Goal: Check status: Check status

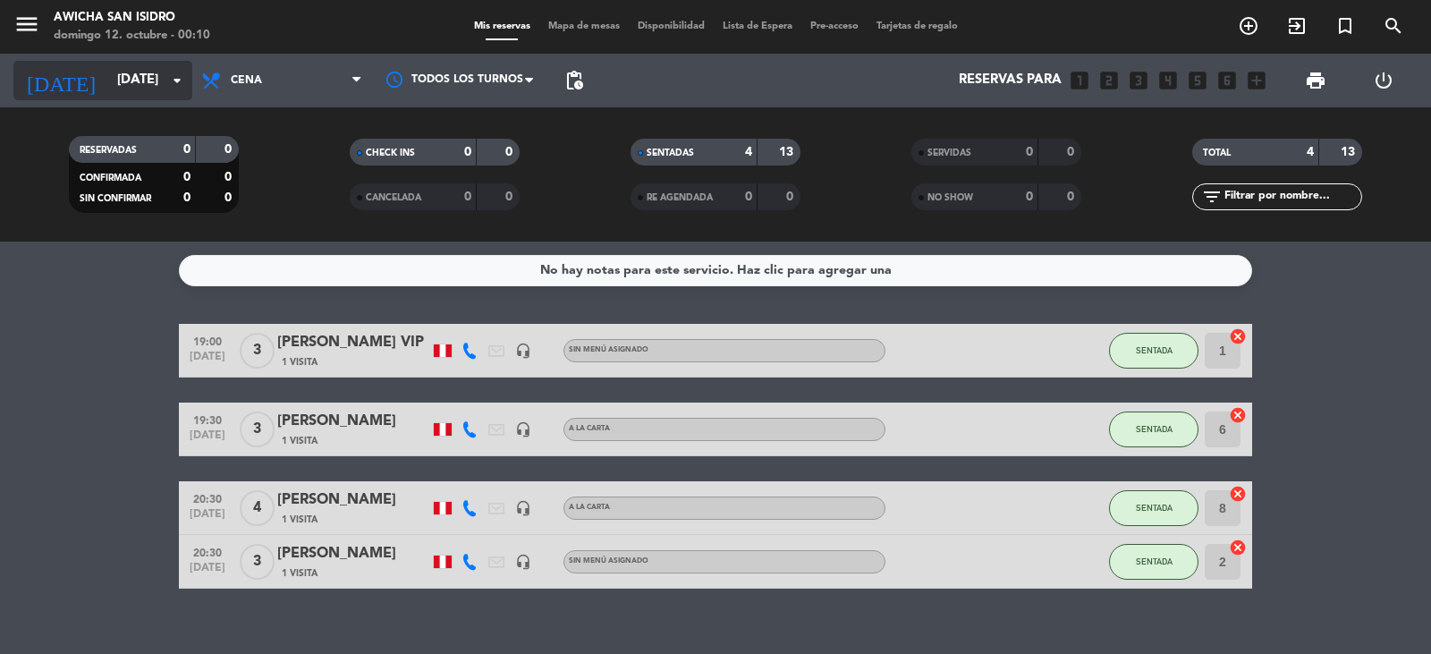
click at [112, 72] on input "[DATE]" at bounding box center [194, 80] width 173 height 34
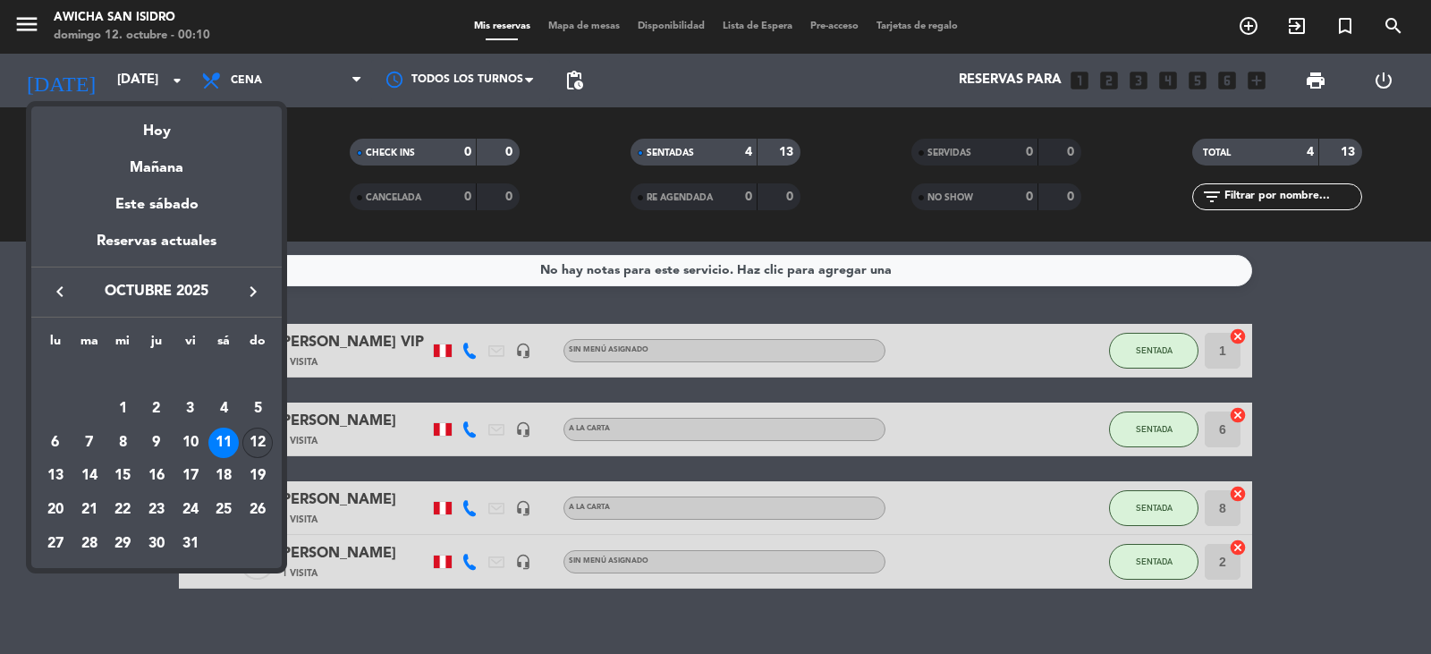
click at [253, 449] on div "12" at bounding box center [257, 442] width 30 height 30
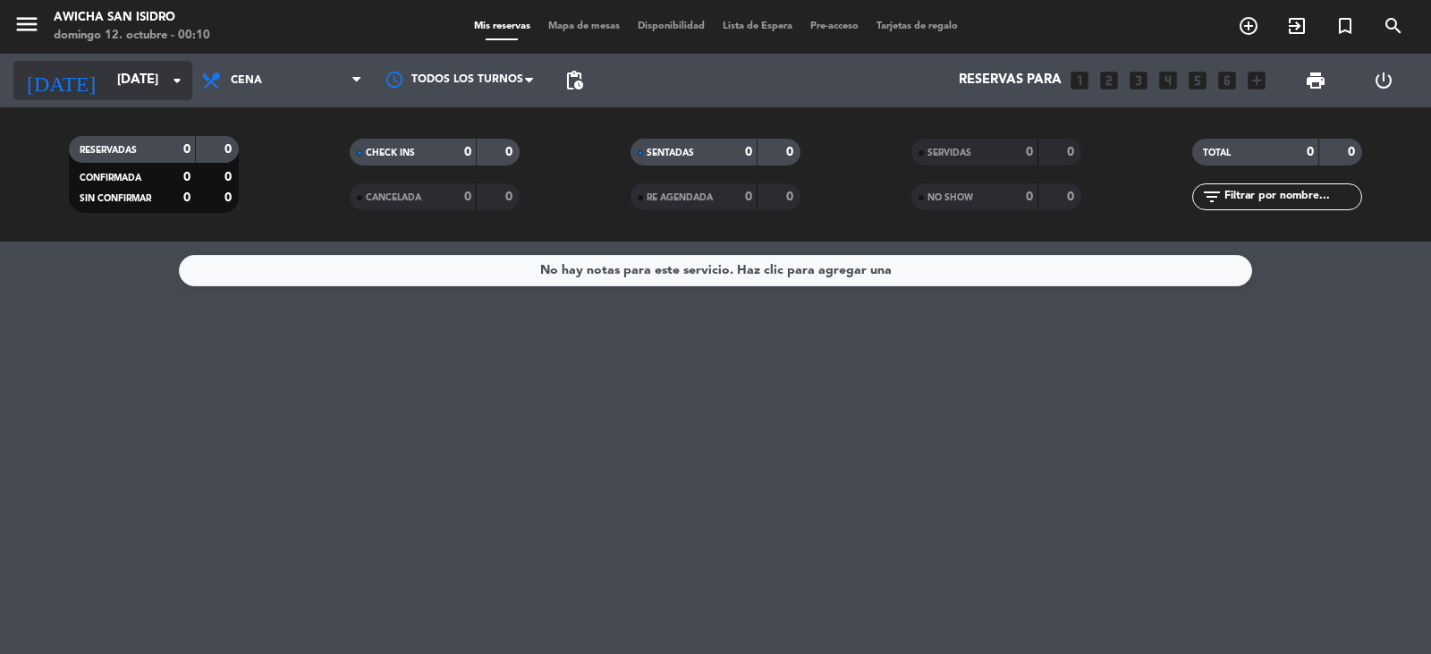
click at [129, 74] on input "[DATE]" at bounding box center [194, 80] width 173 height 34
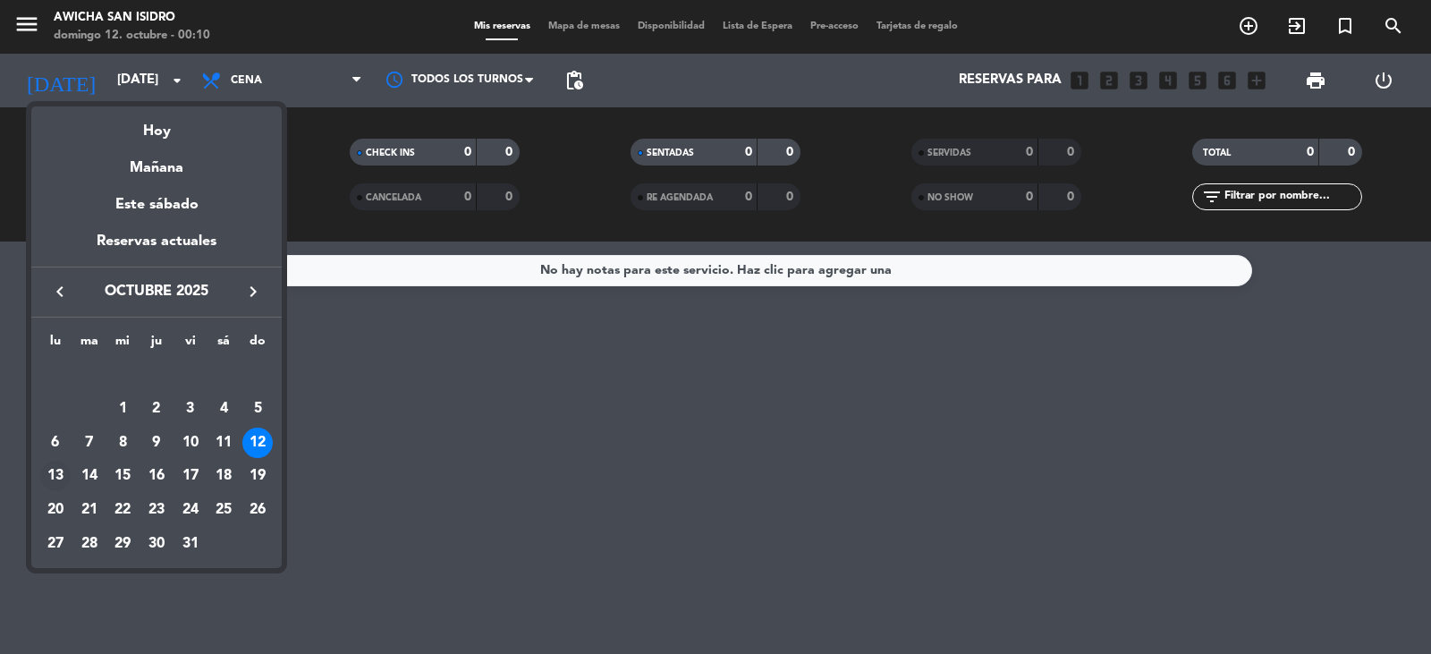
click at [55, 464] on div "13" at bounding box center [55, 476] width 30 height 30
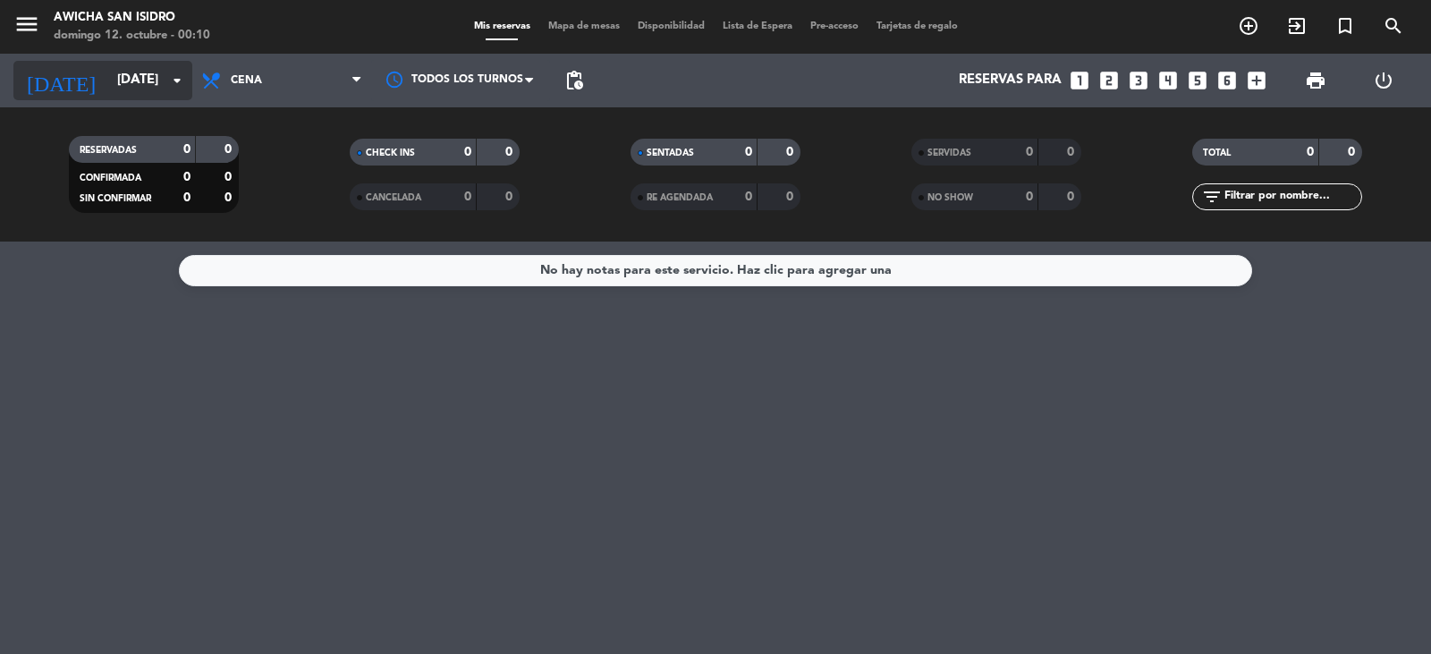
click at [145, 69] on input "[DATE]" at bounding box center [194, 80] width 173 height 34
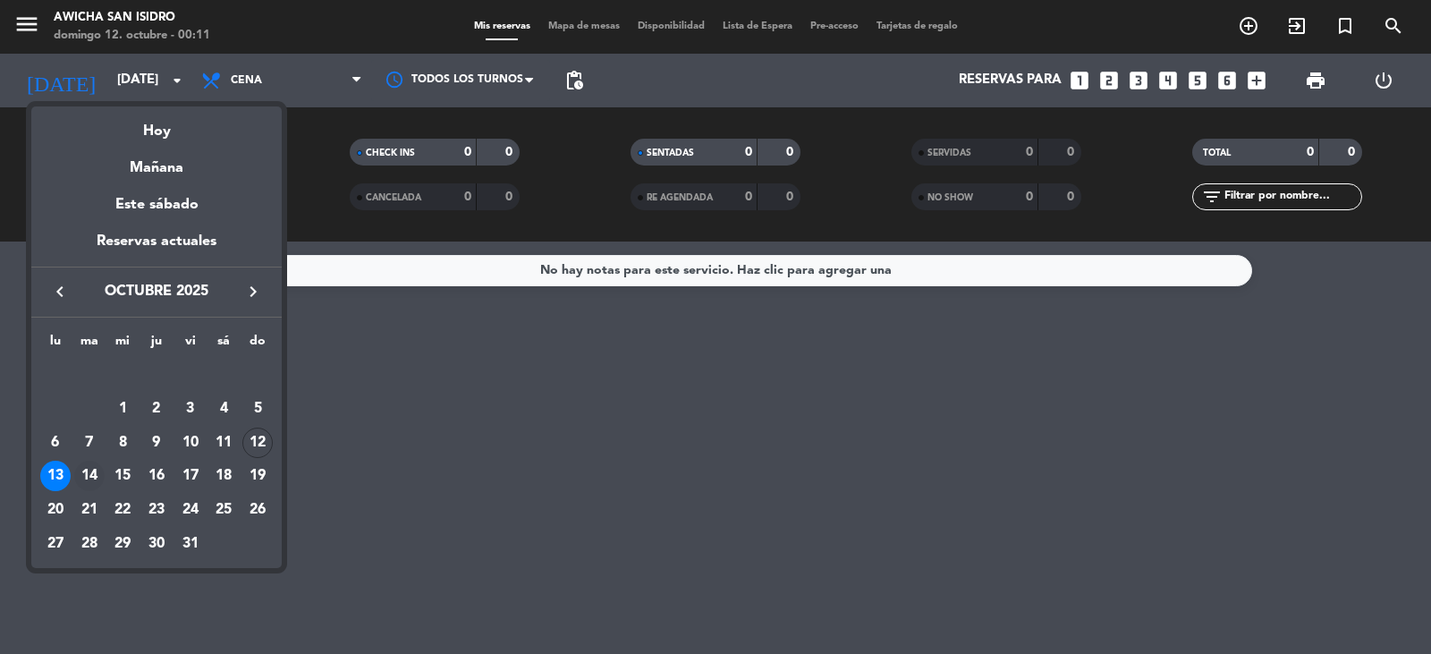
click at [89, 476] on div "14" at bounding box center [89, 476] width 30 height 30
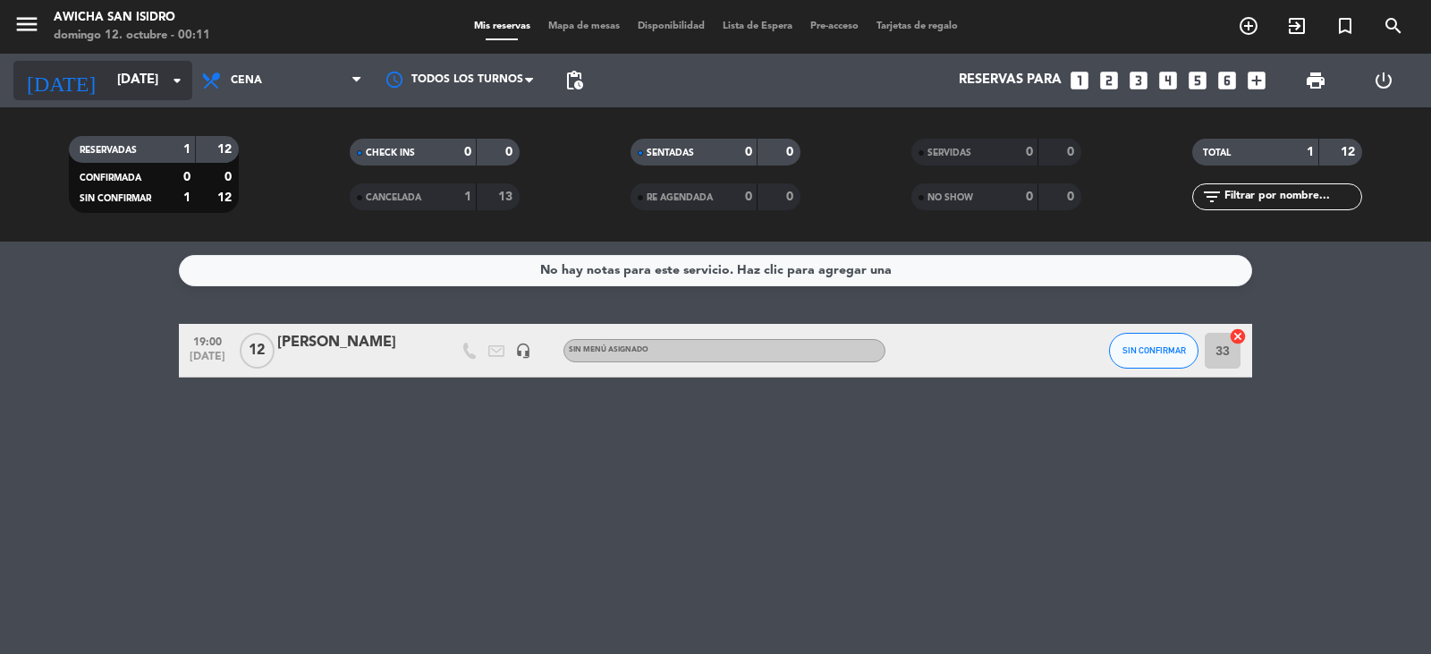
click at [143, 70] on input "[DATE]" at bounding box center [194, 80] width 173 height 34
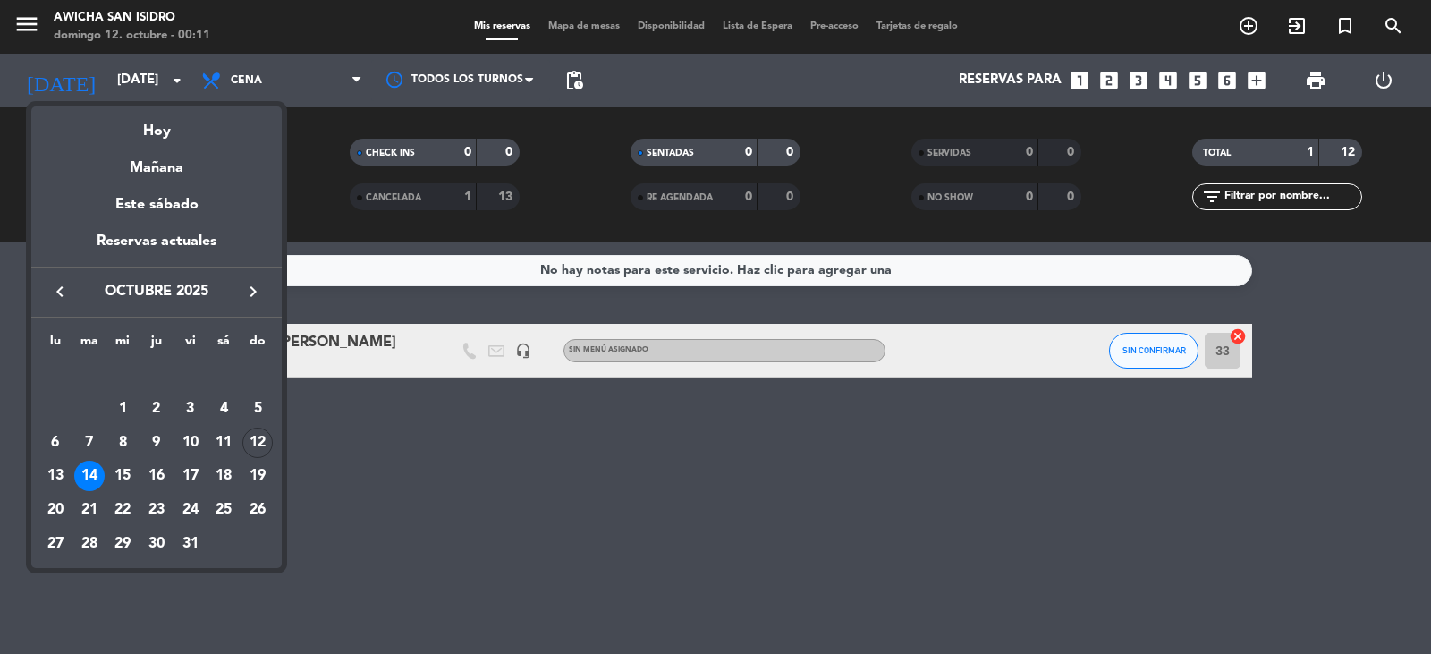
click at [66, 474] on div "13" at bounding box center [55, 476] width 30 height 30
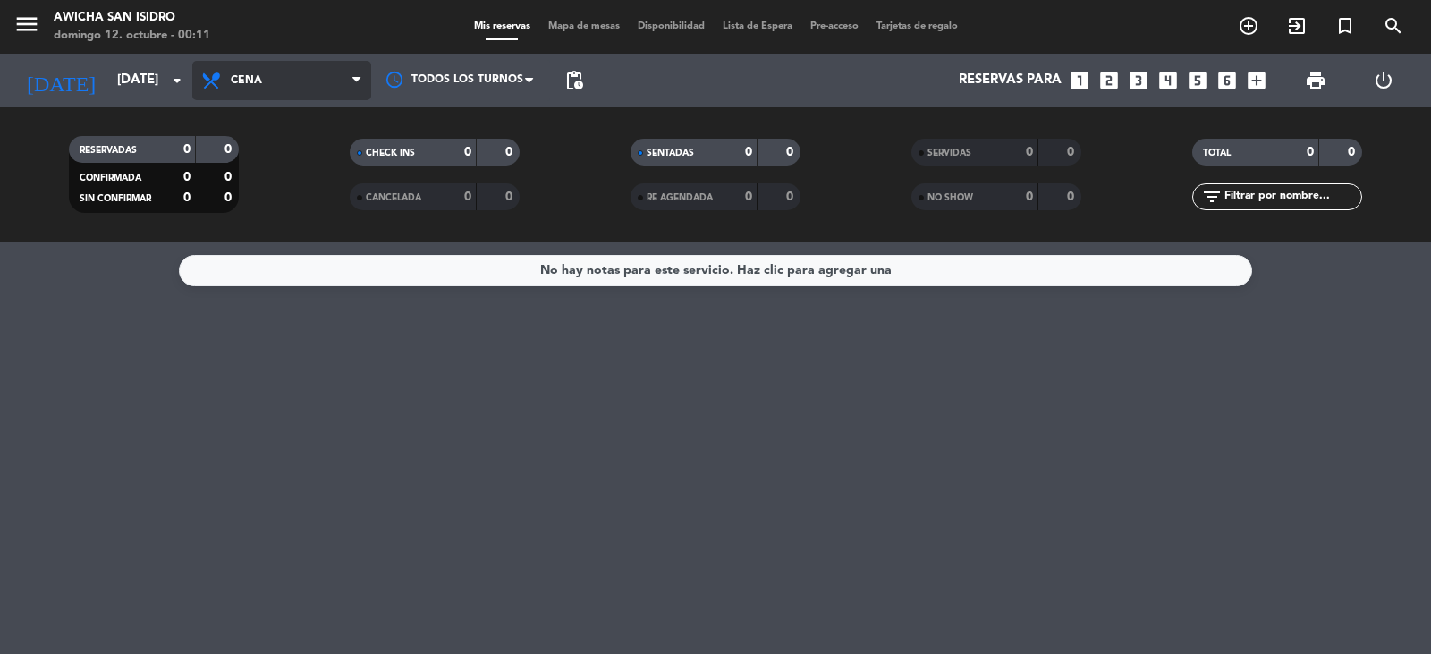
click at [277, 87] on span "Cena" at bounding box center [281, 80] width 179 height 39
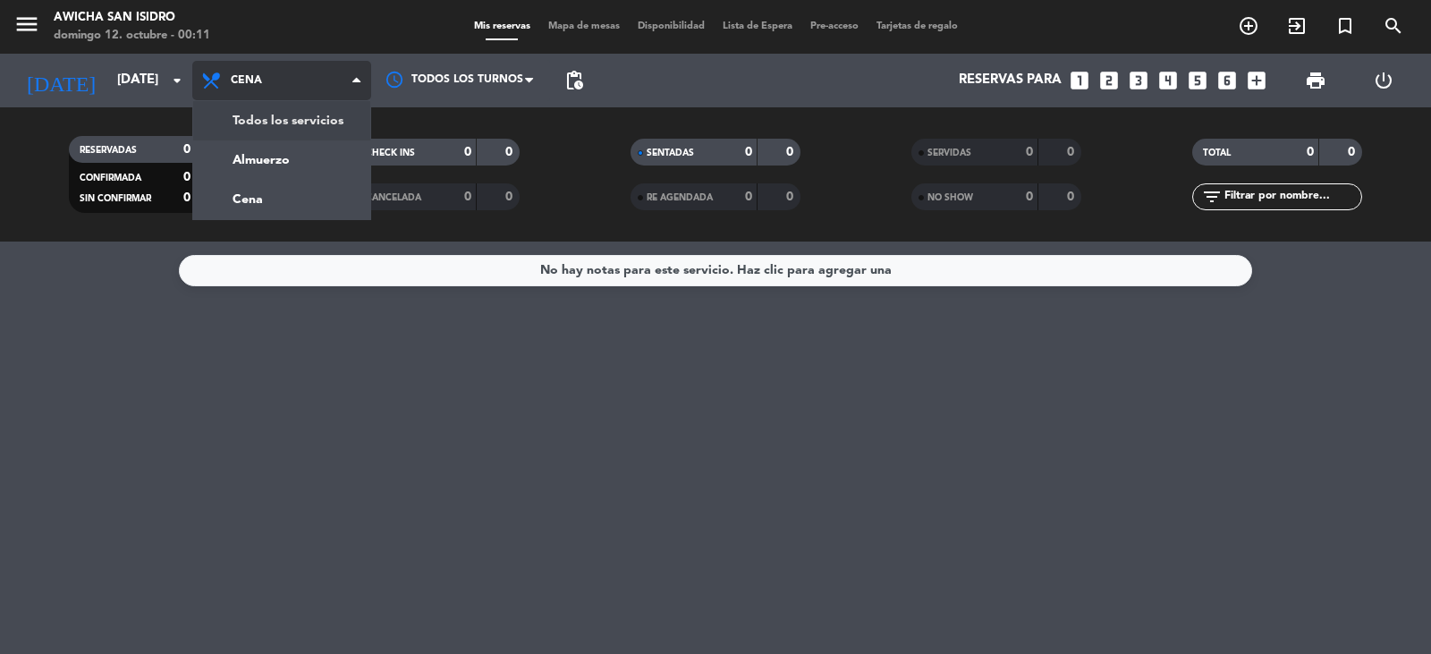
click at [297, 129] on div "menu Awicha San [PERSON_NAME][DATE] 12. octubre - 00:11 Mis reservas Mapa de me…" at bounding box center [715, 120] width 1431 height 241
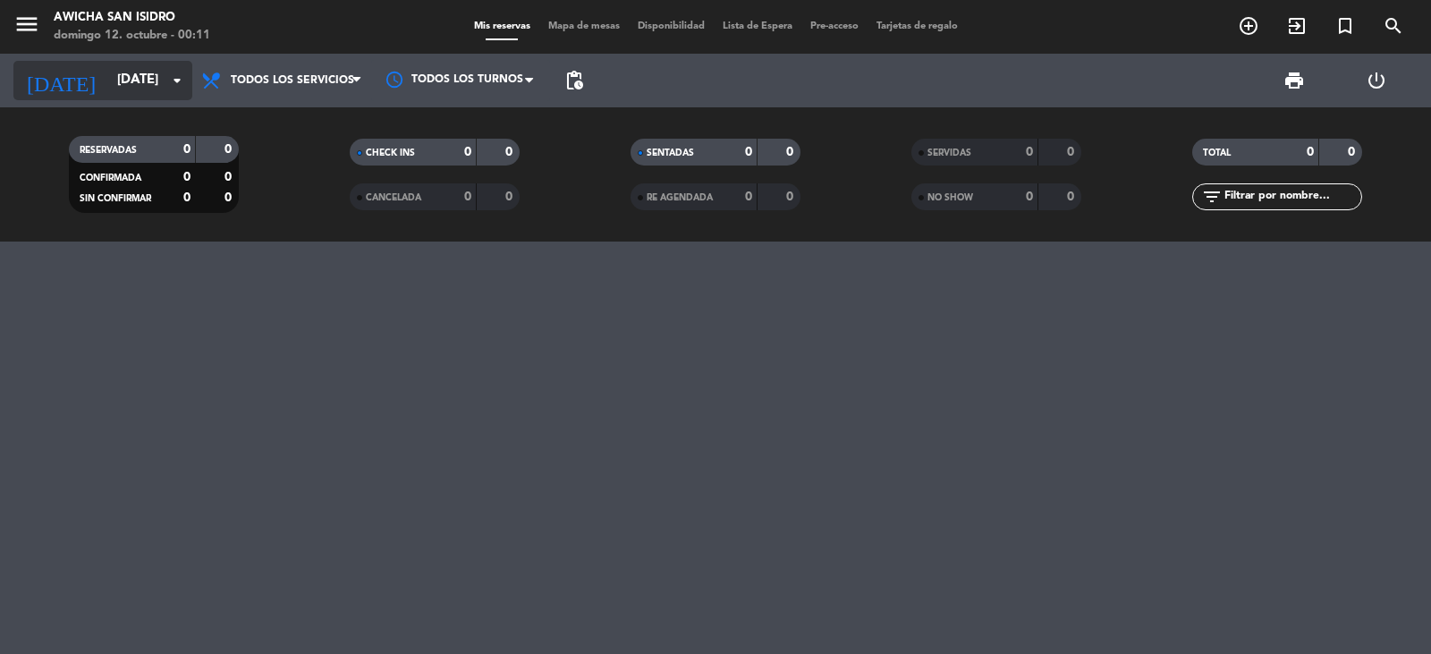
click at [126, 68] on input "[DATE]" at bounding box center [194, 80] width 173 height 34
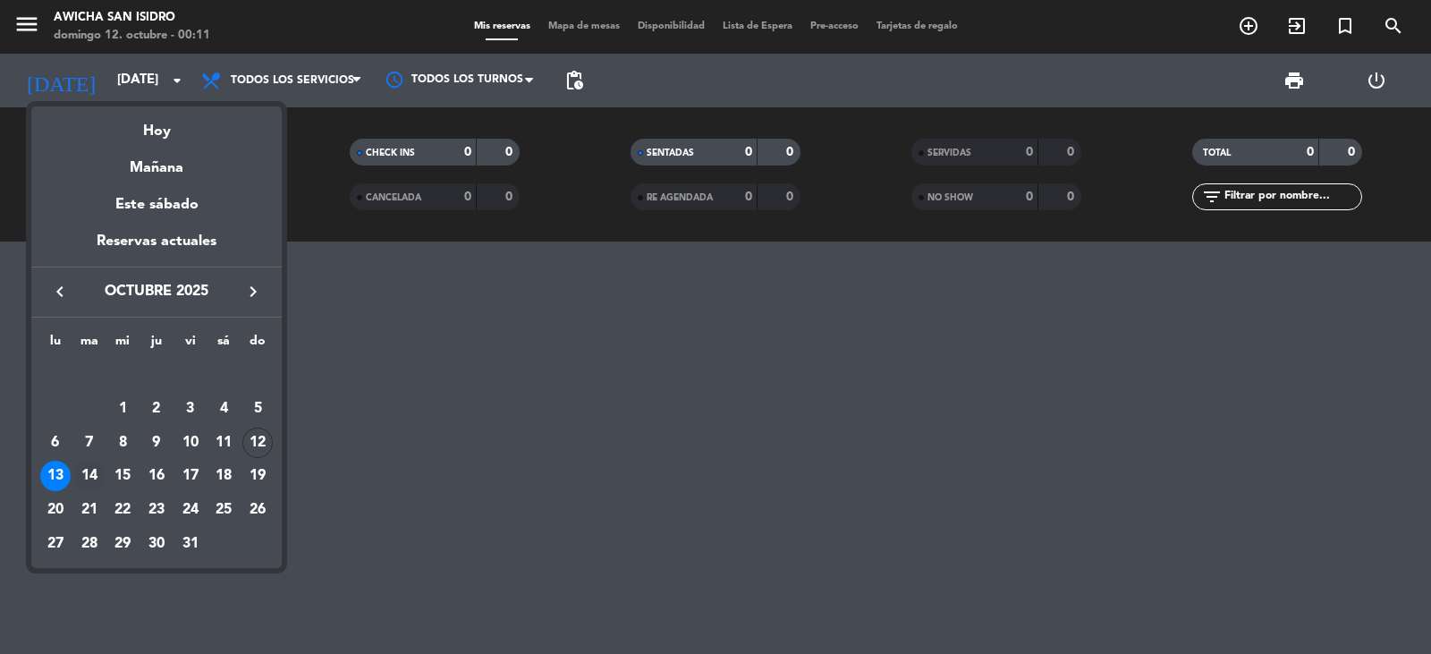
click at [94, 479] on div "14" at bounding box center [89, 476] width 30 height 30
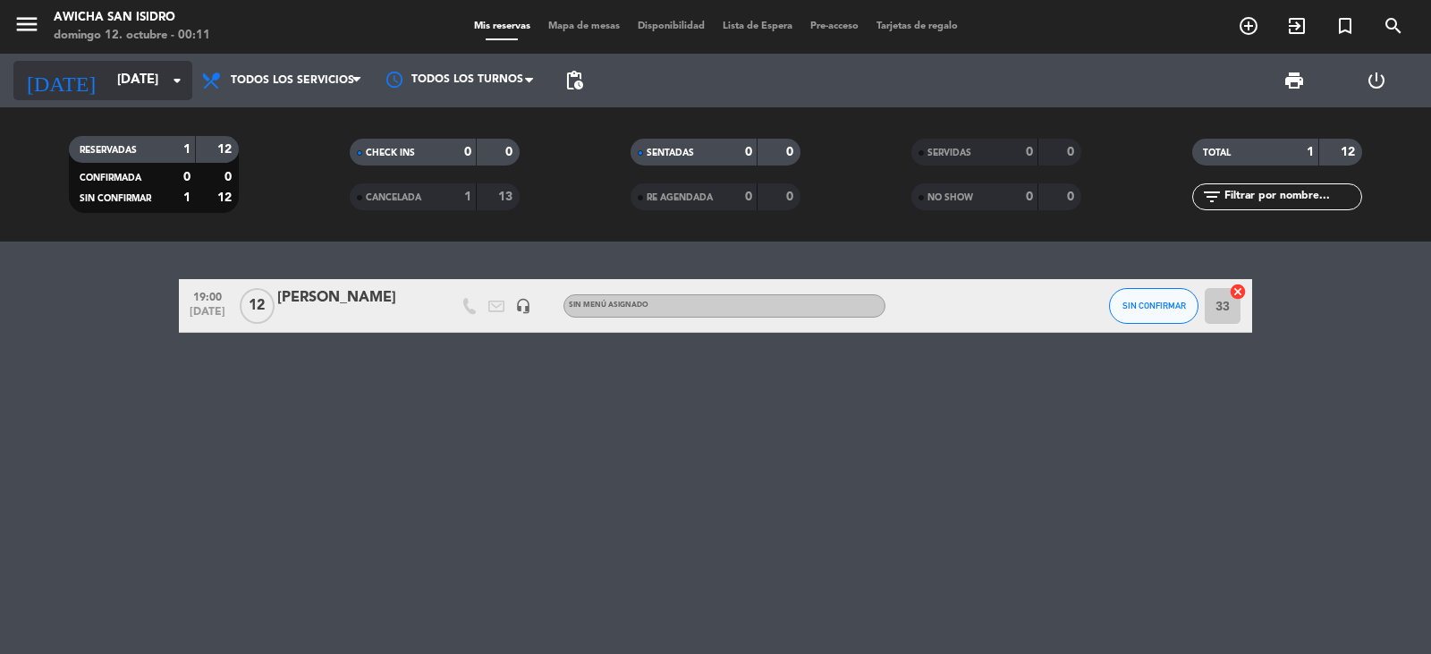
click at [154, 79] on input "[DATE]" at bounding box center [194, 80] width 173 height 34
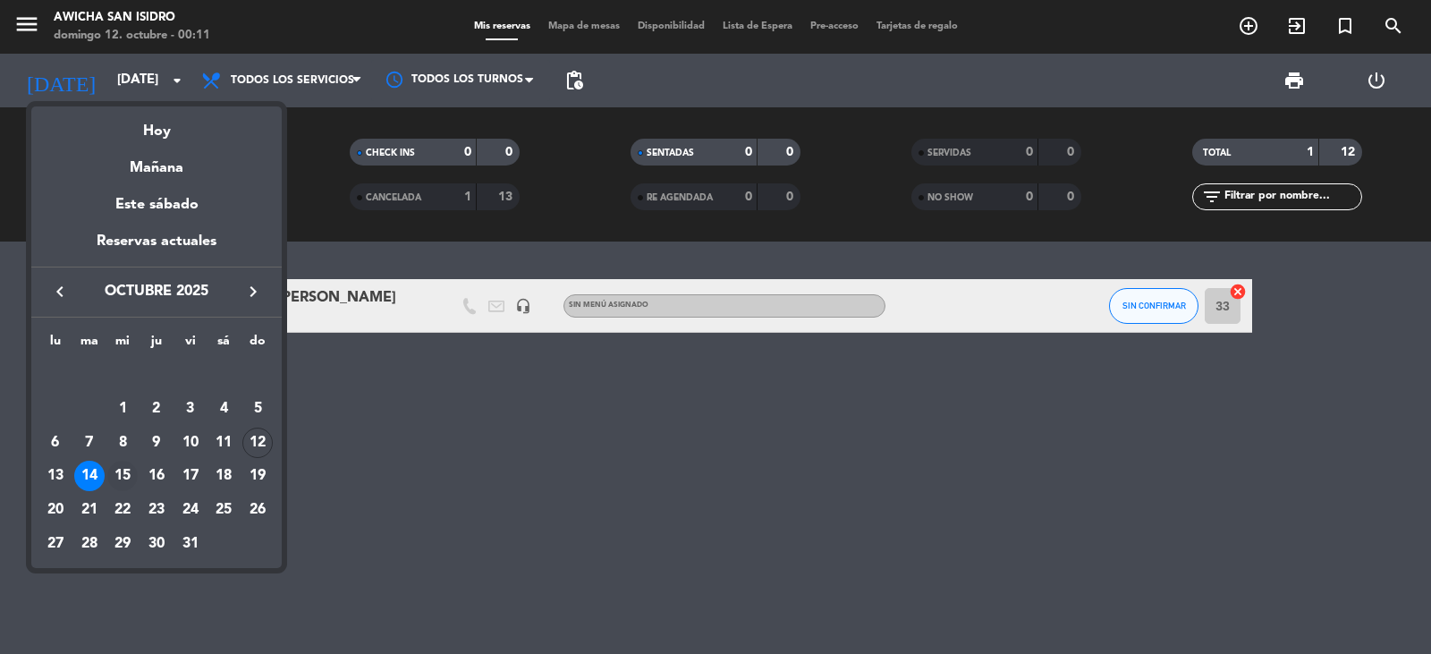
click at [131, 472] on div "15" at bounding box center [122, 476] width 30 height 30
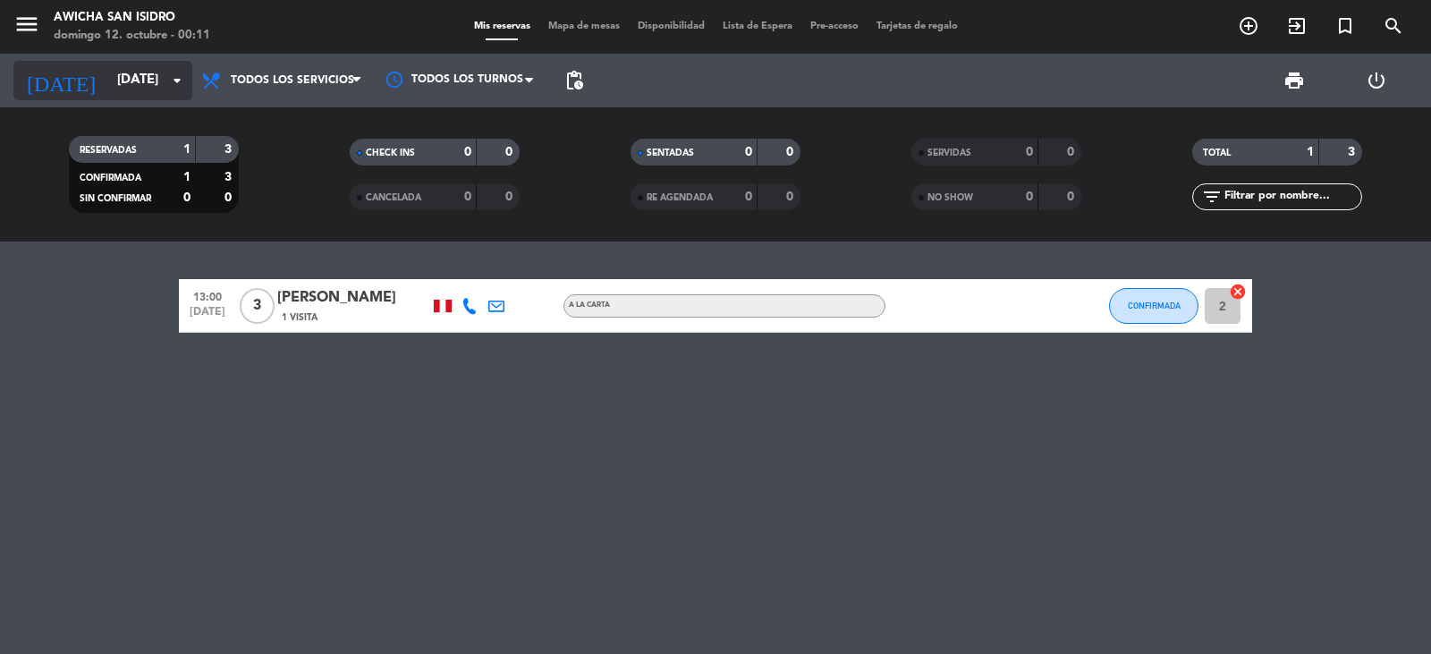
click at [154, 72] on input "[DATE]" at bounding box center [194, 80] width 173 height 34
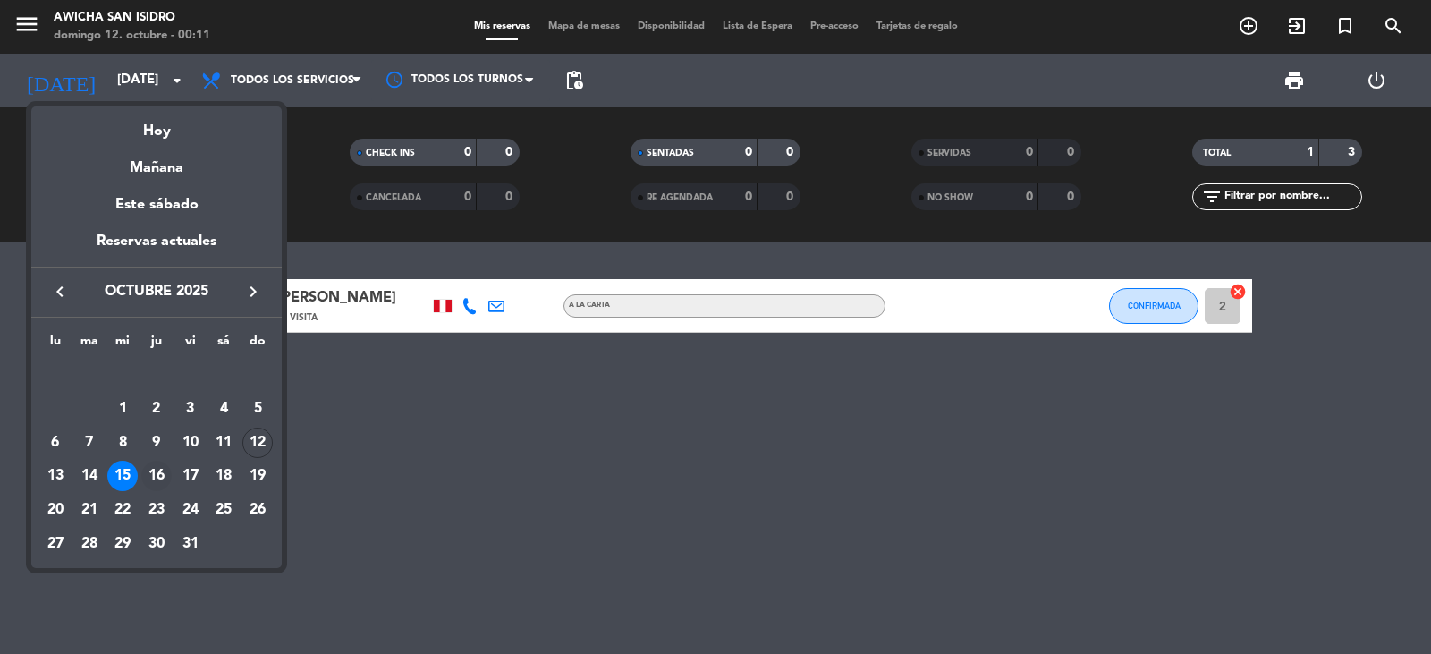
click at [163, 476] on div "16" at bounding box center [156, 476] width 30 height 30
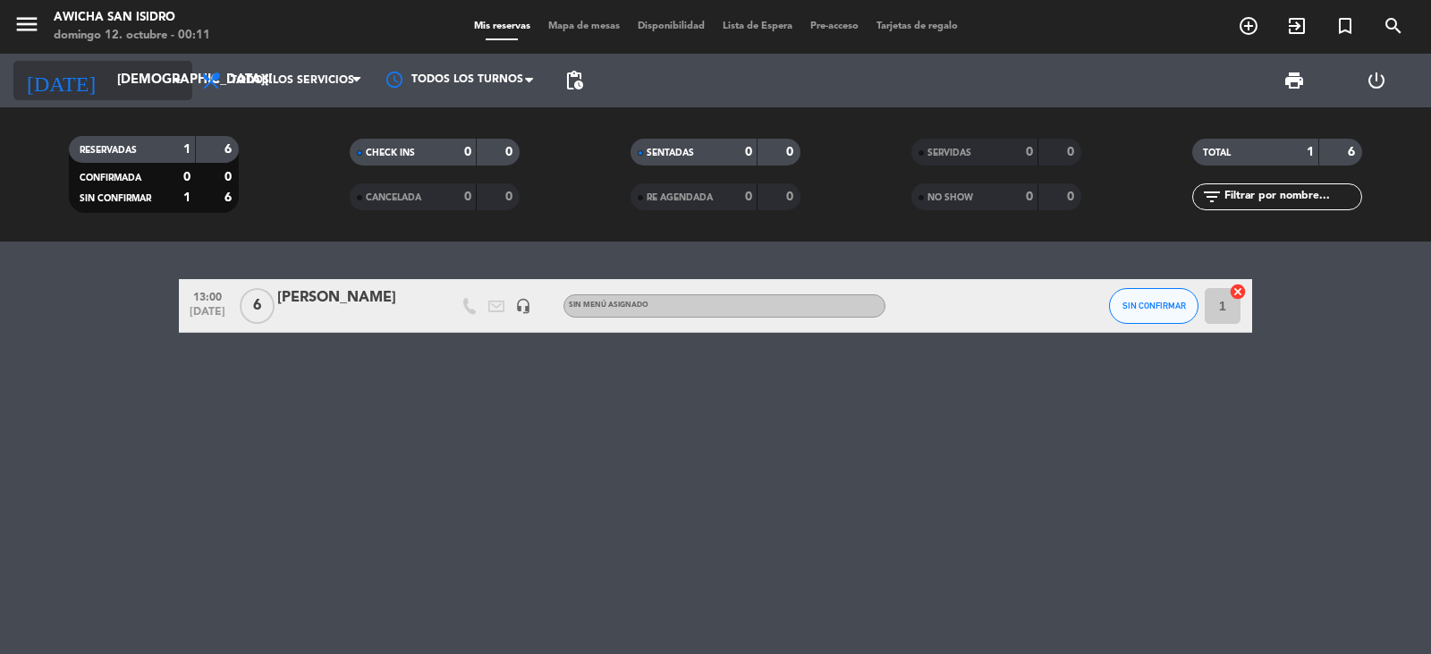
click at [172, 72] on icon "arrow_drop_down" at bounding box center [176, 80] width 21 height 21
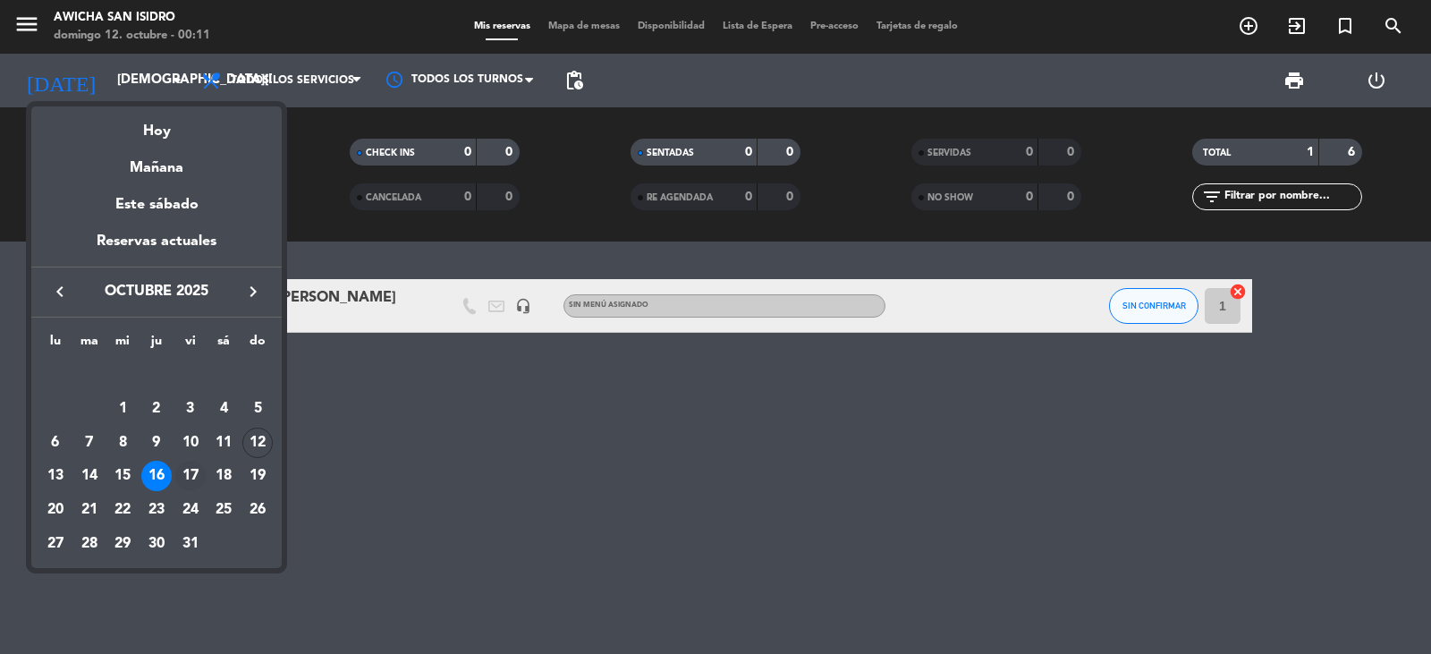
click at [204, 462] on td "17" at bounding box center [190, 476] width 34 height 34
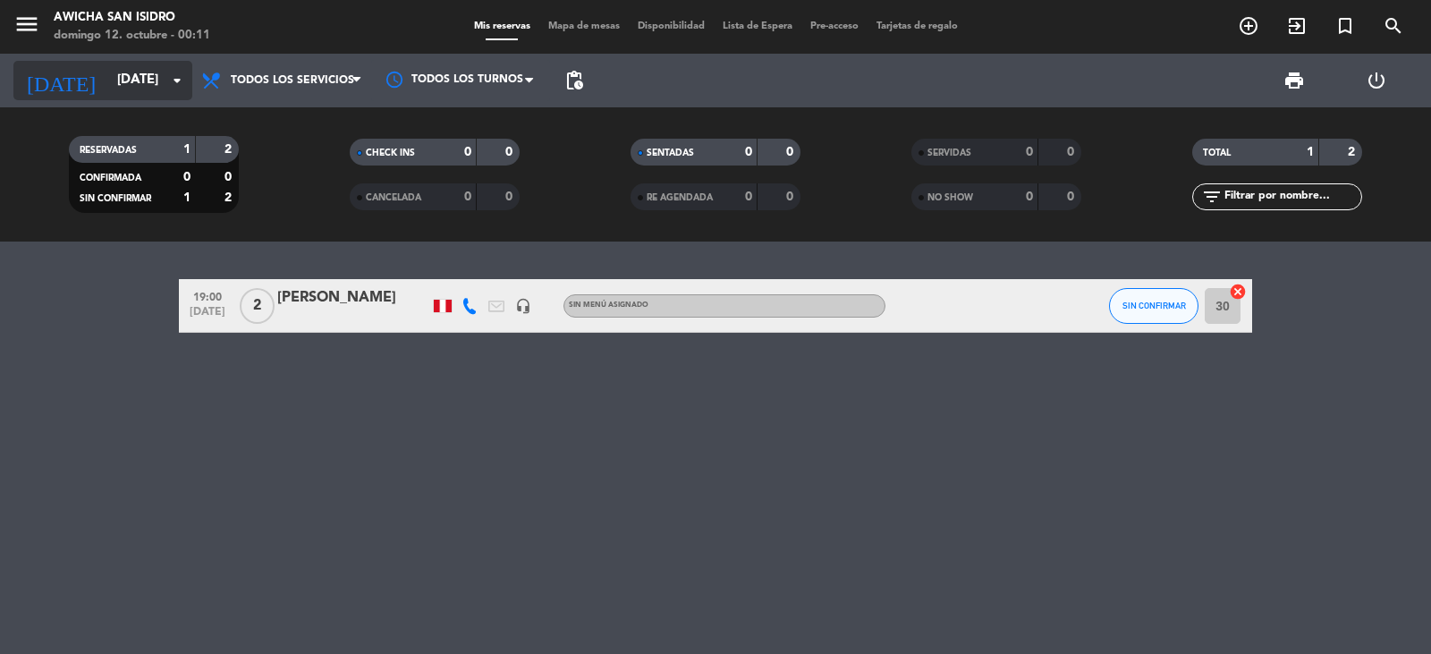
click at [172, 89] on icon "arrow_drop_down" at bounding box center [176, 80] width 21 height 21
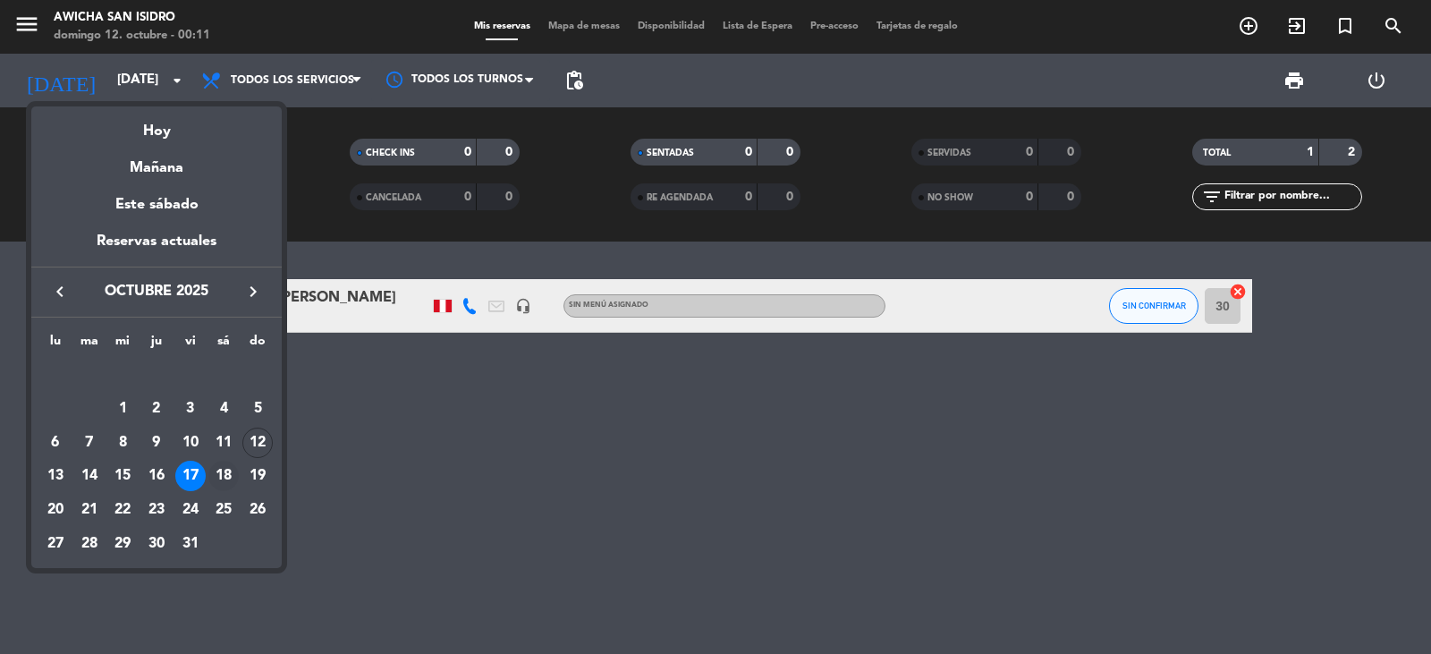
click at [229, 478] on div "18" at bounding box center [223, 476] width 30 height 30
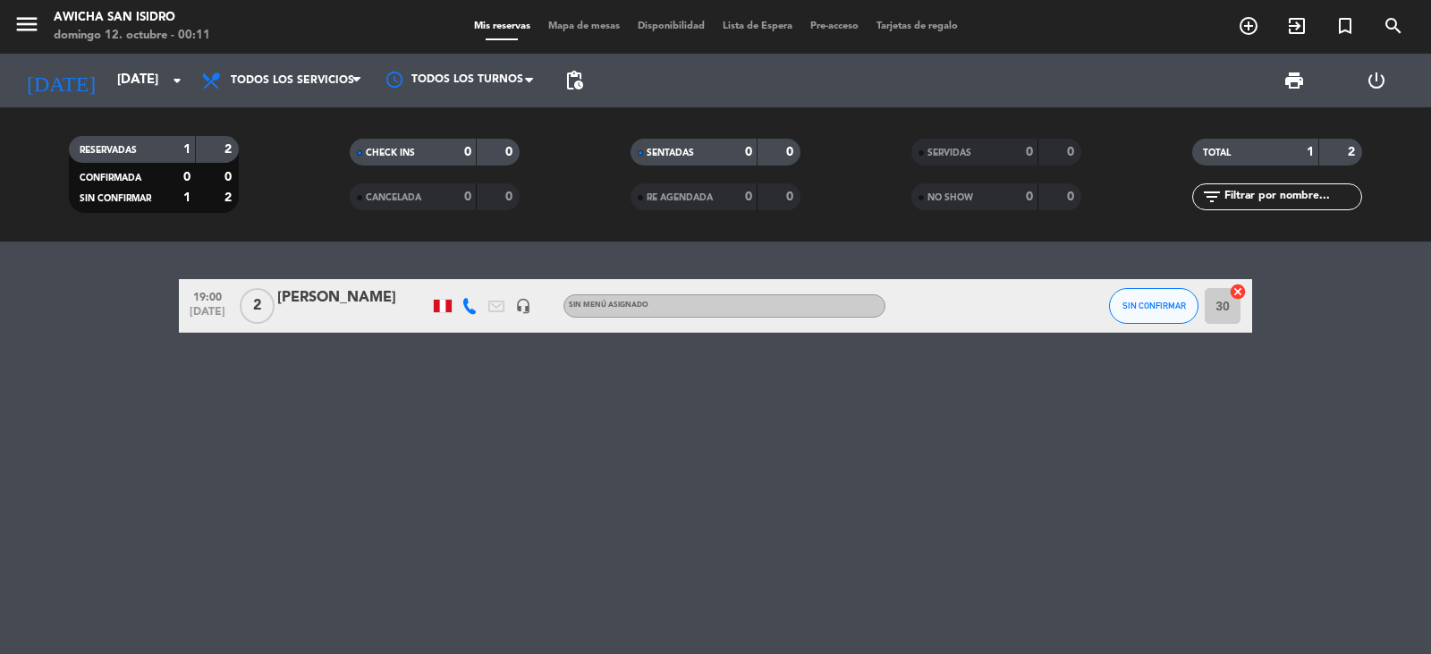
type input "[DATE]"
